Goal: Find specific page/section: Find specific page/section

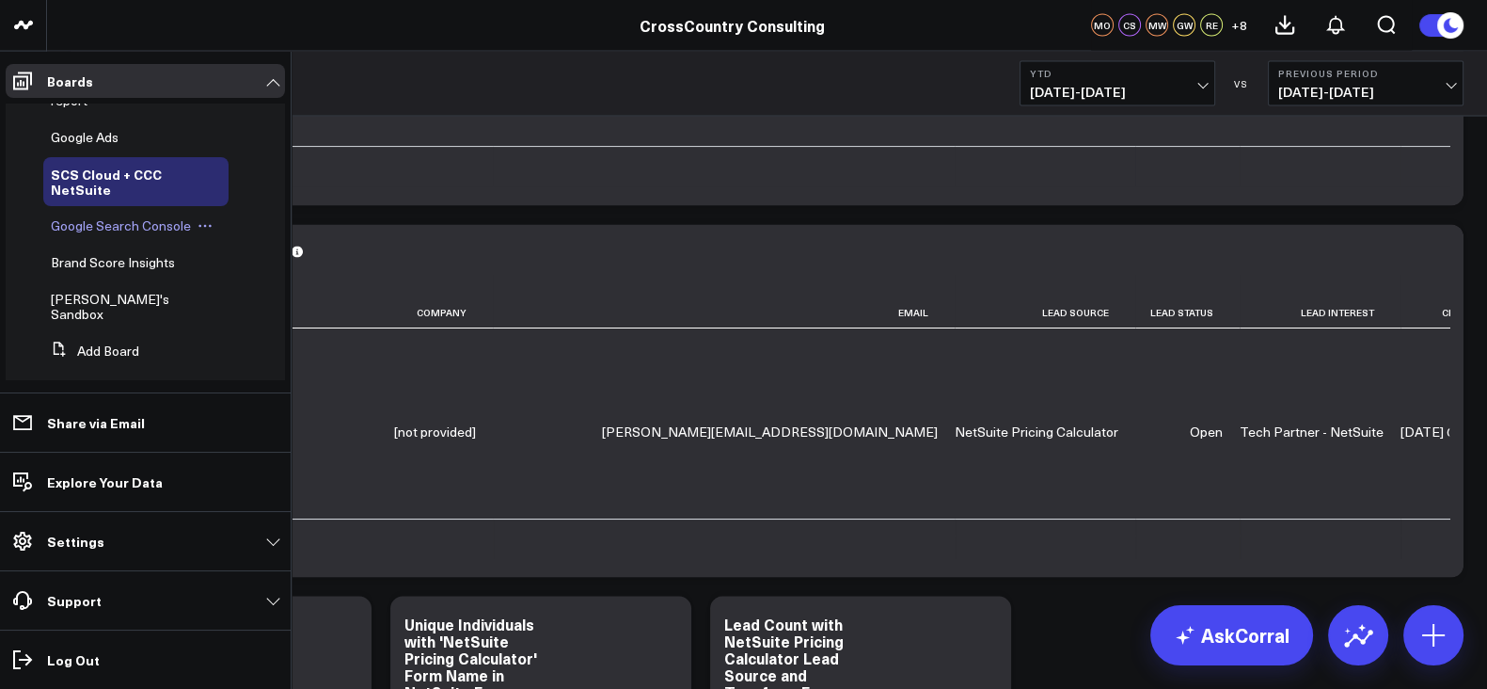
scroll to position [628, 0]
click at [84, 273] on span "Brand Score Insights" at bounding box center [113, 264] width 124 height 18
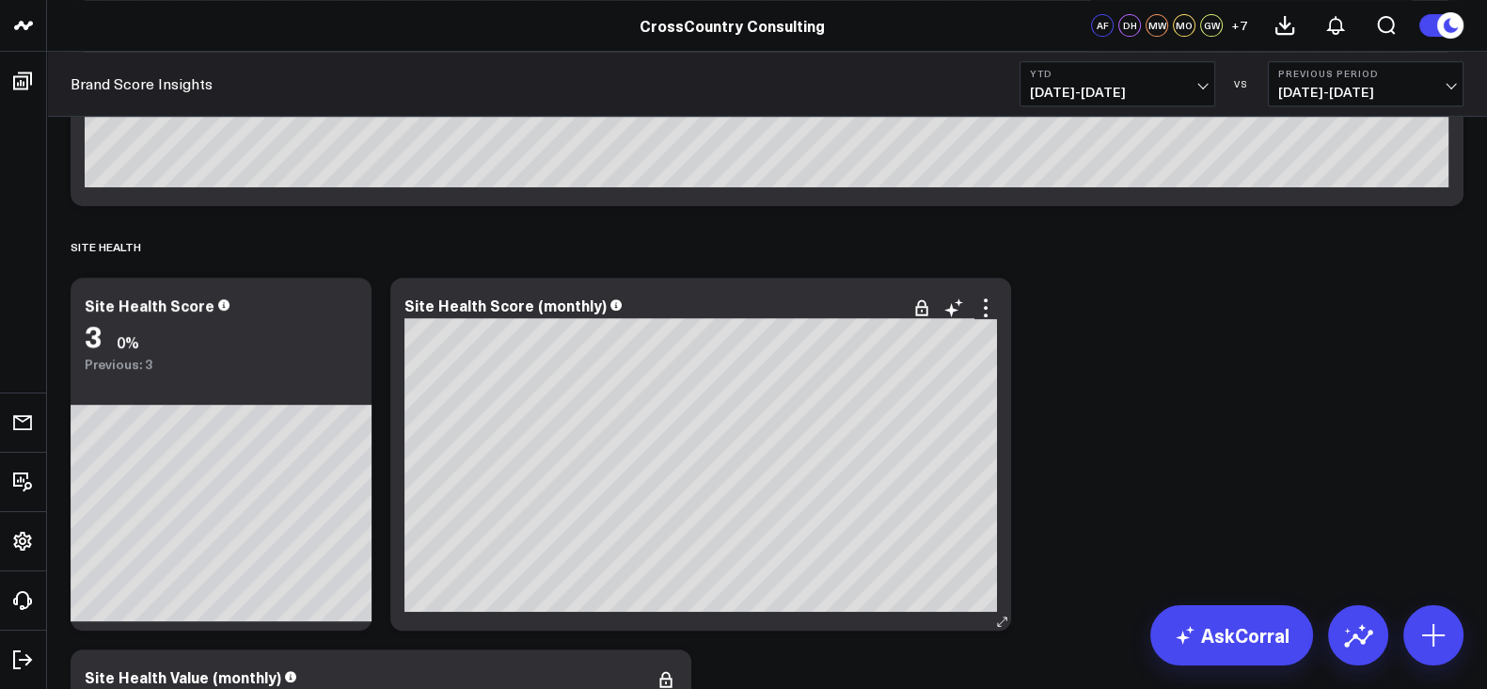
scroll to position [1090, 0]
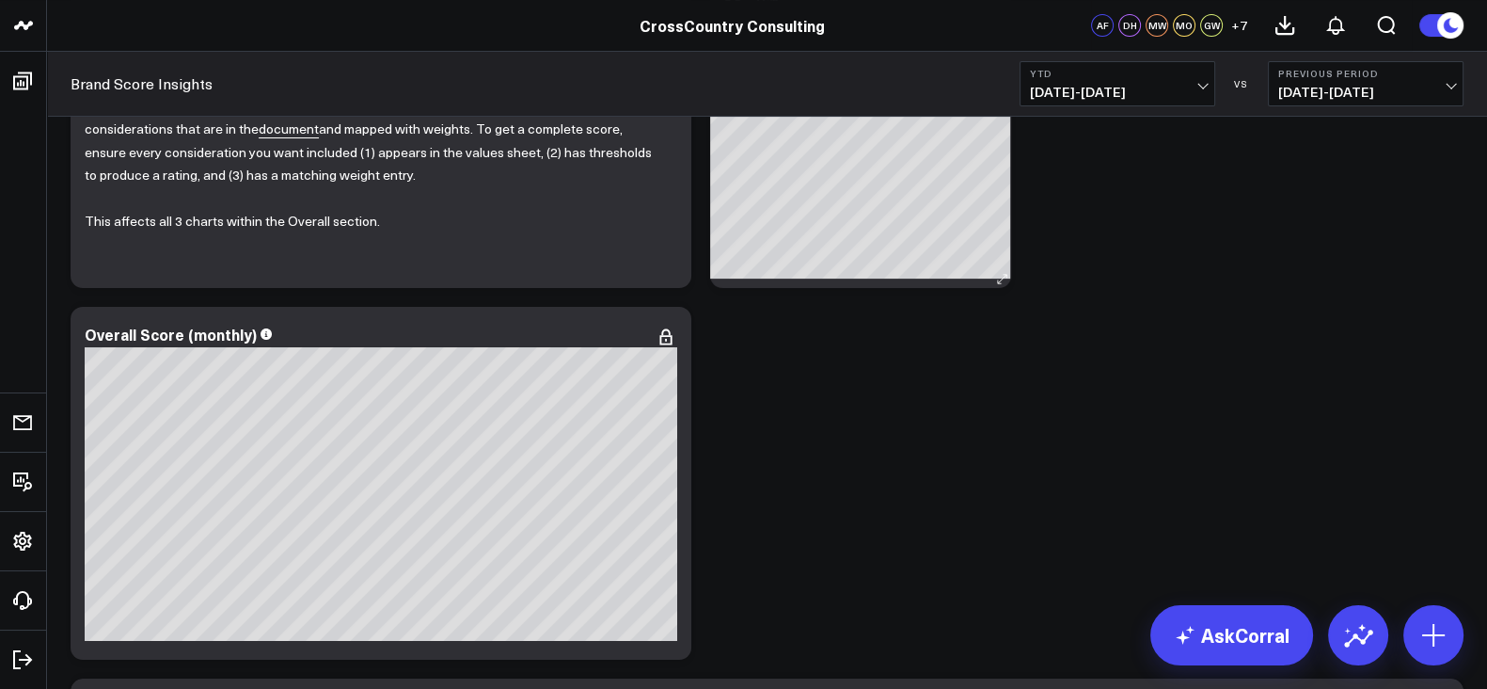
scroll to position [747, 0]
